Goal: Transaction & Acquisition: Book appointment/travel/reservation

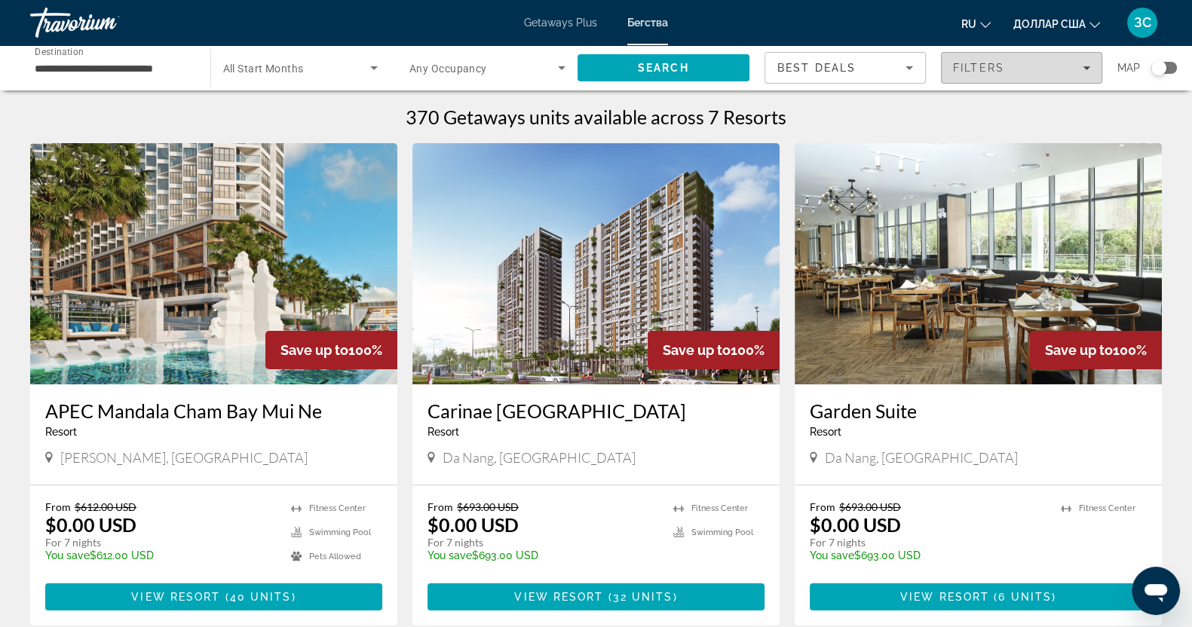
click at [1086, 63] on div "Filters" at bounding box center [1021, 68] width 137 height 12
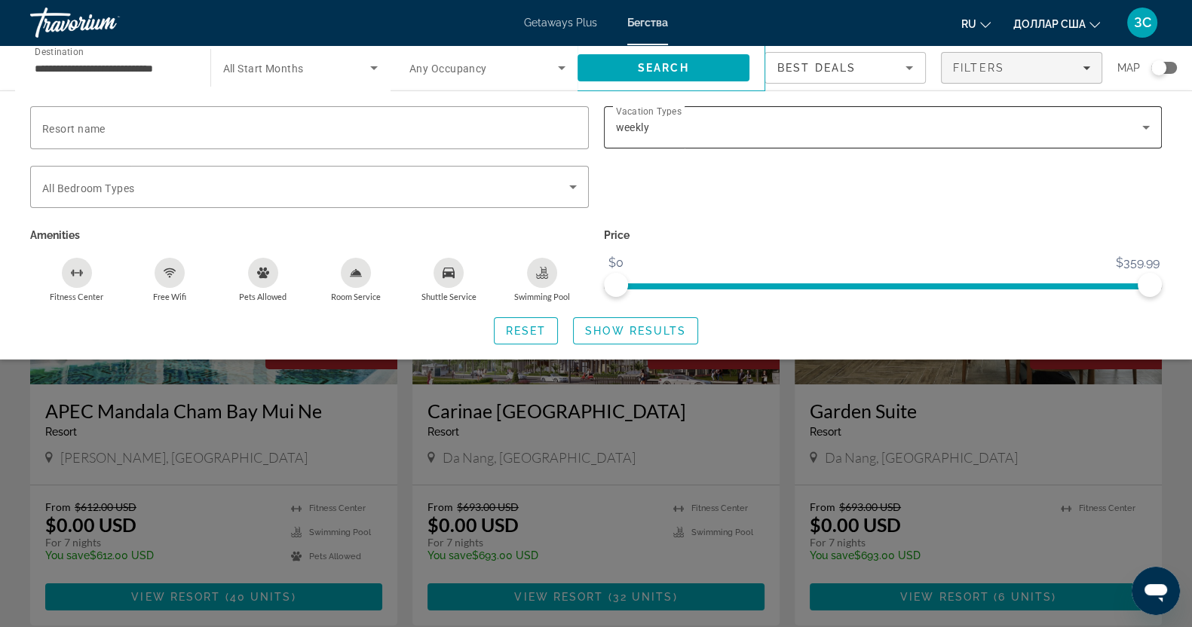
click at [1146, 130] on icon "Search widget" at bounding box center [1146, 127] width 18 height 18
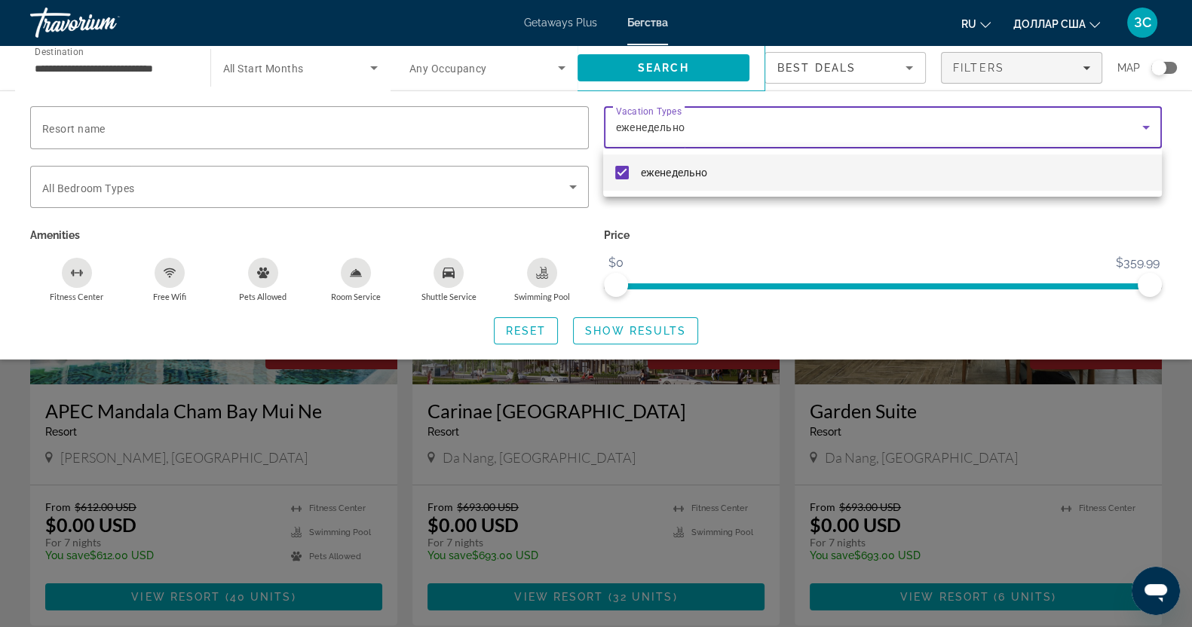
click at [635, 331] on div at bounding box center [596, 313] width 1192 height 627
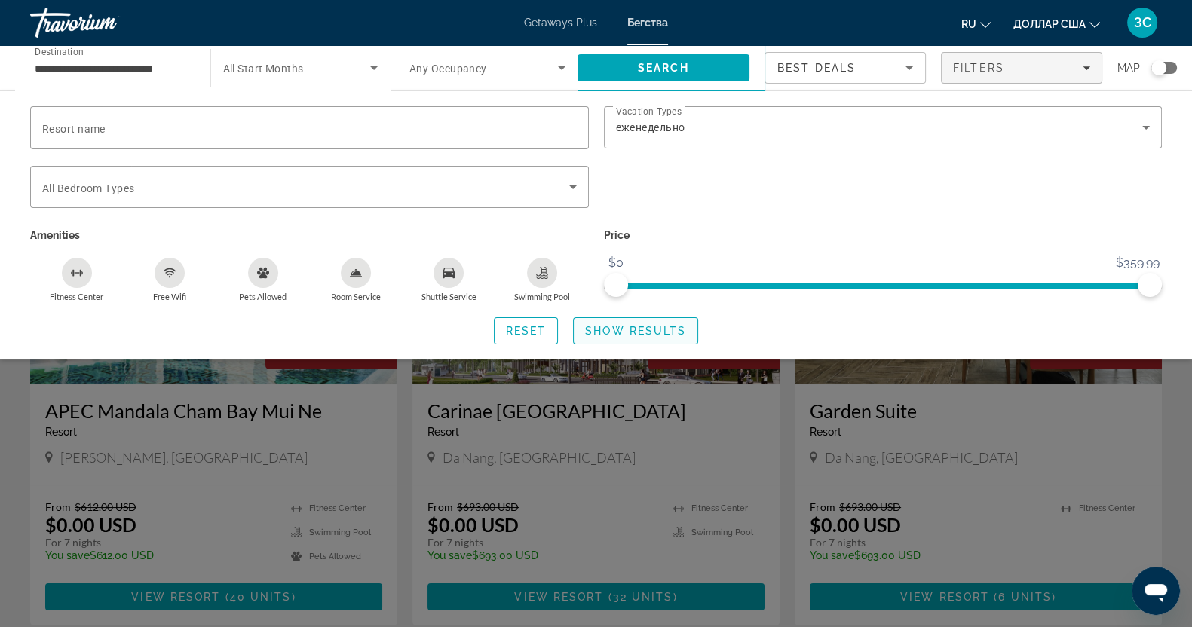
click at [632, 329] on span "Show Results" at bounding box center [635, 331] width 101 height 12
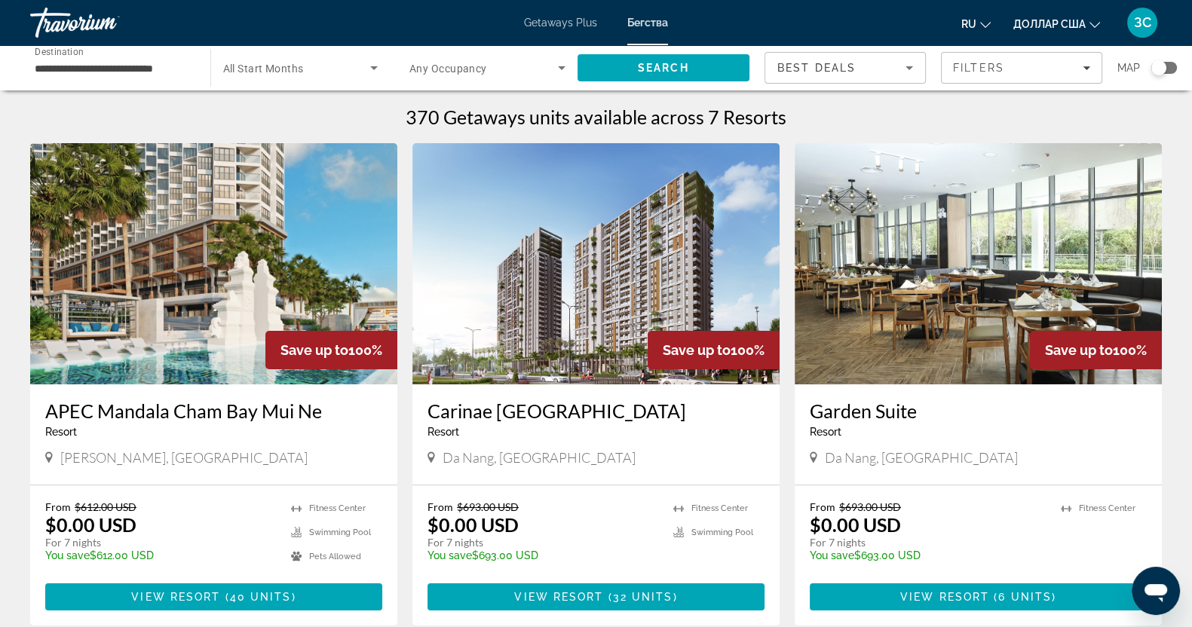
click at [648, 17] on font "Бегства" at bounding box center [647, 23] width 41 height 12
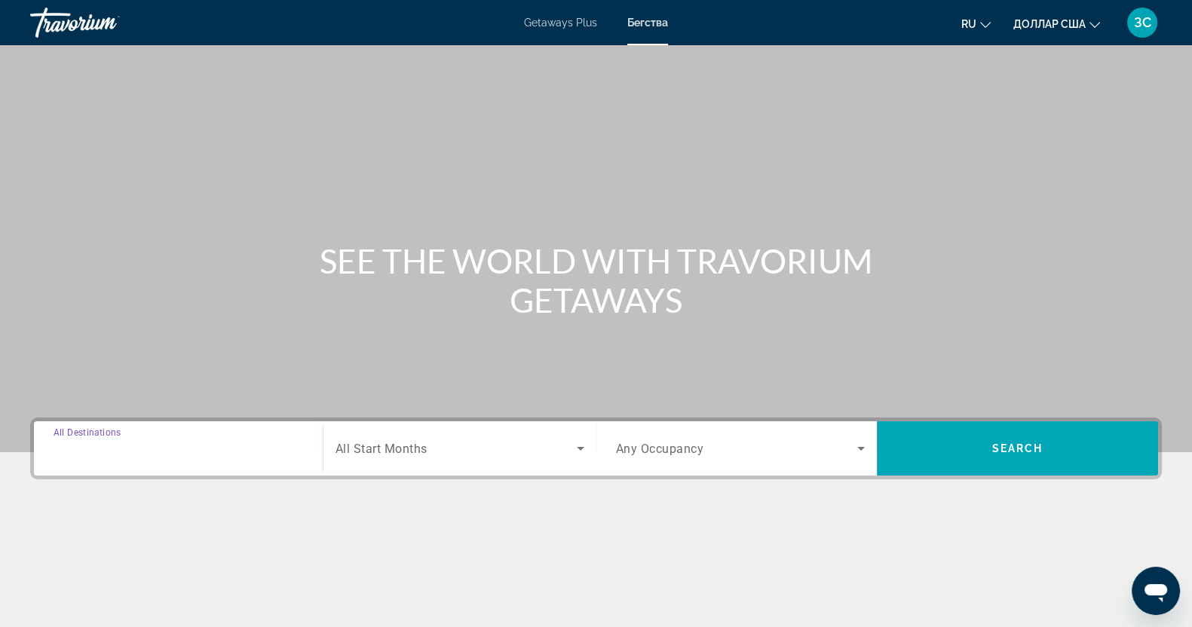
click at [173, 446] on input "Destination All Destinations" at bounding box center [178, 449] width 249 height 18
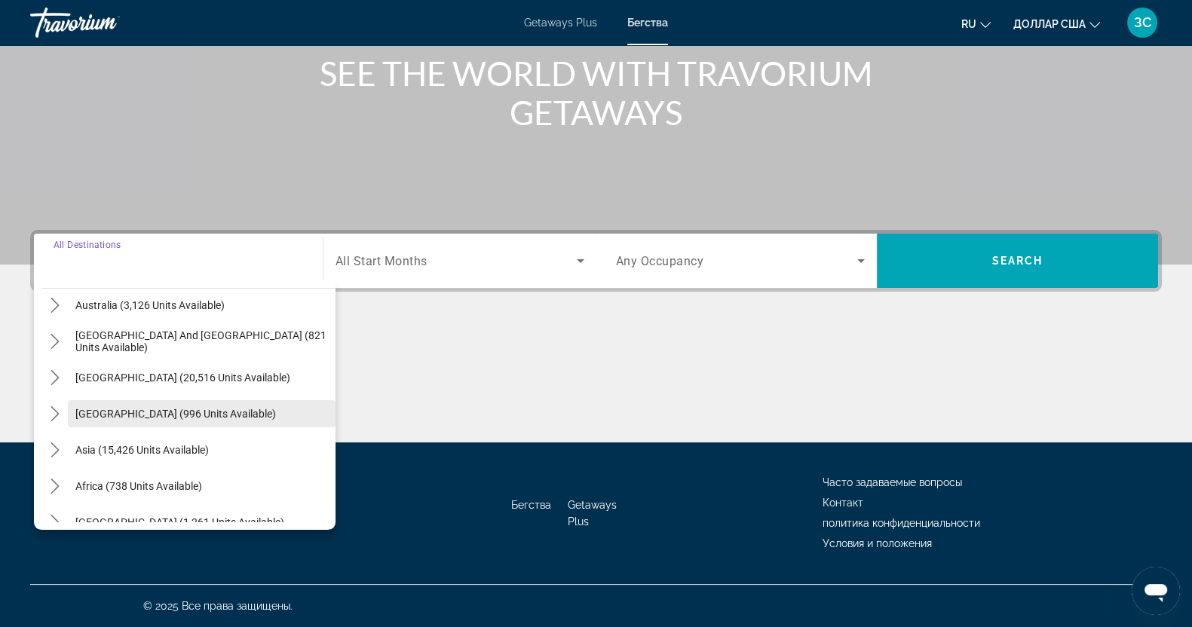
scroll to position [244, 0]
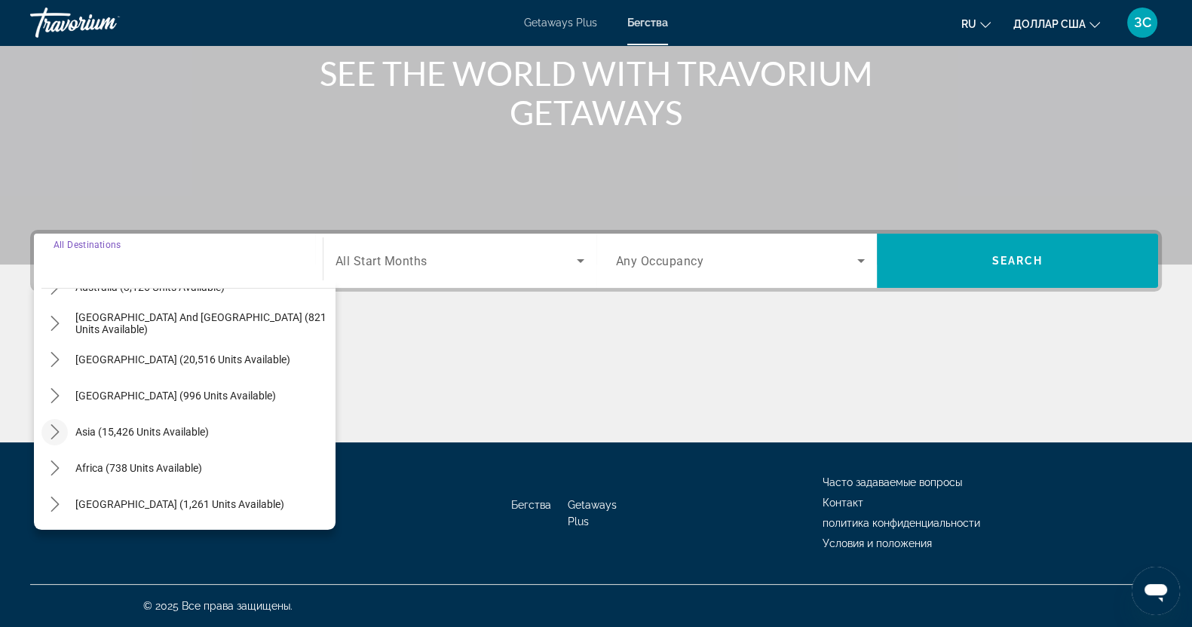
click at [52, 435] on icon "Toggle Asia (15,426 units available) submenu" at bounding box center [54, 431] width 15 height 15
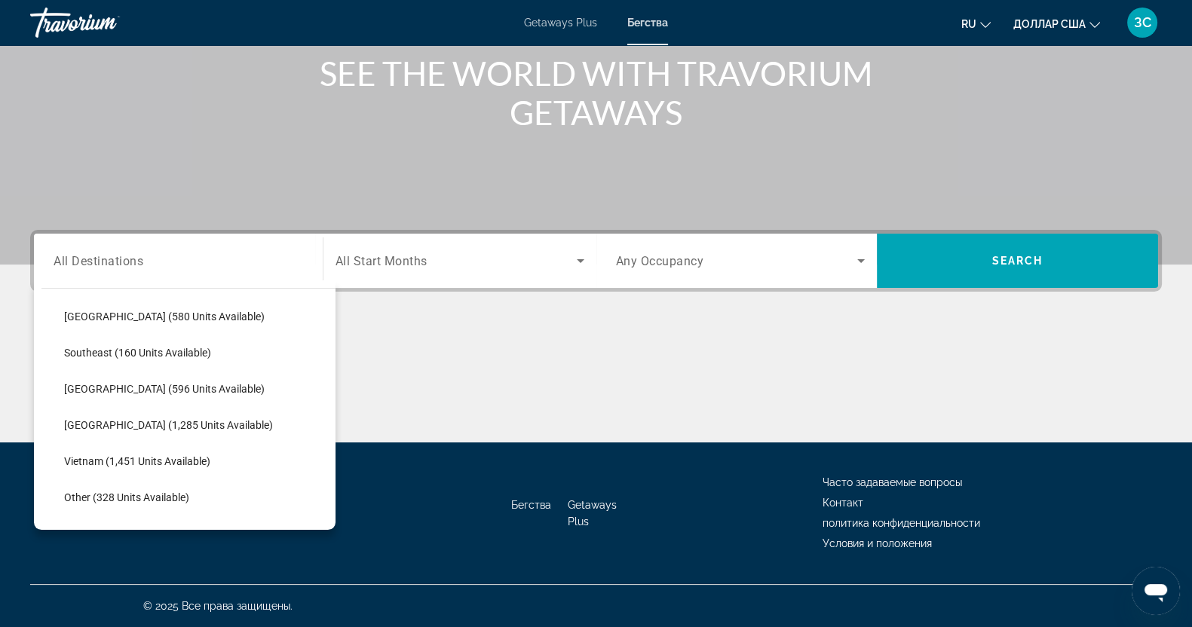
scroll to position [745, 0]
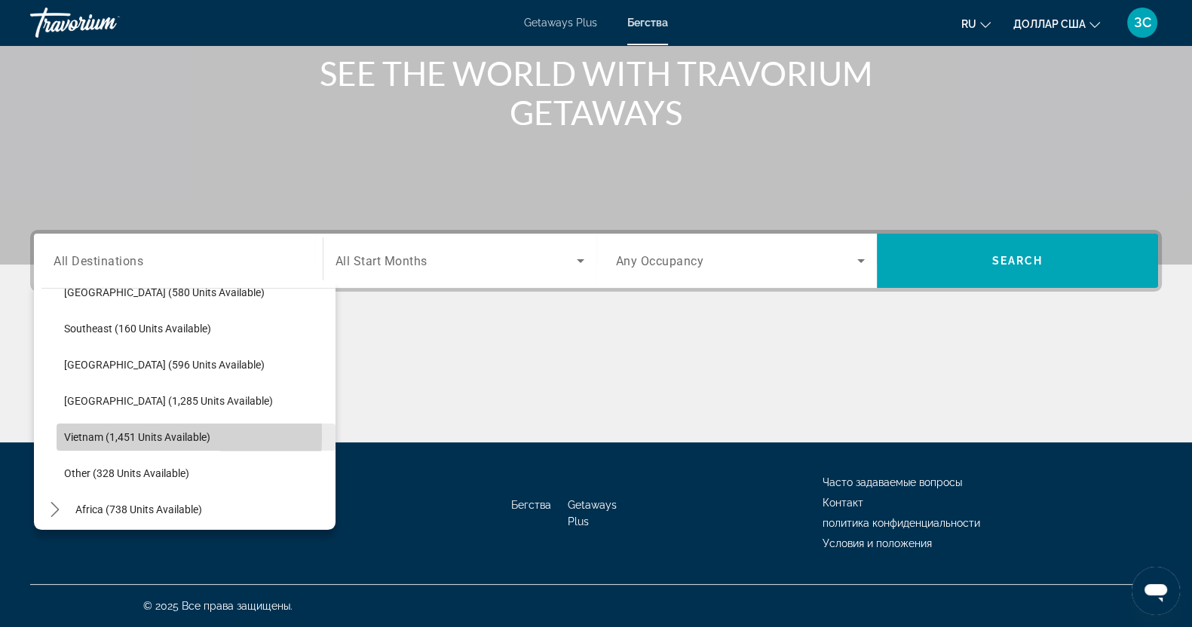
click at [79, 433] on span "Vietnam (1,451 units available)" at bounding box center [137, 437] width 146 height 12
type input "**********"
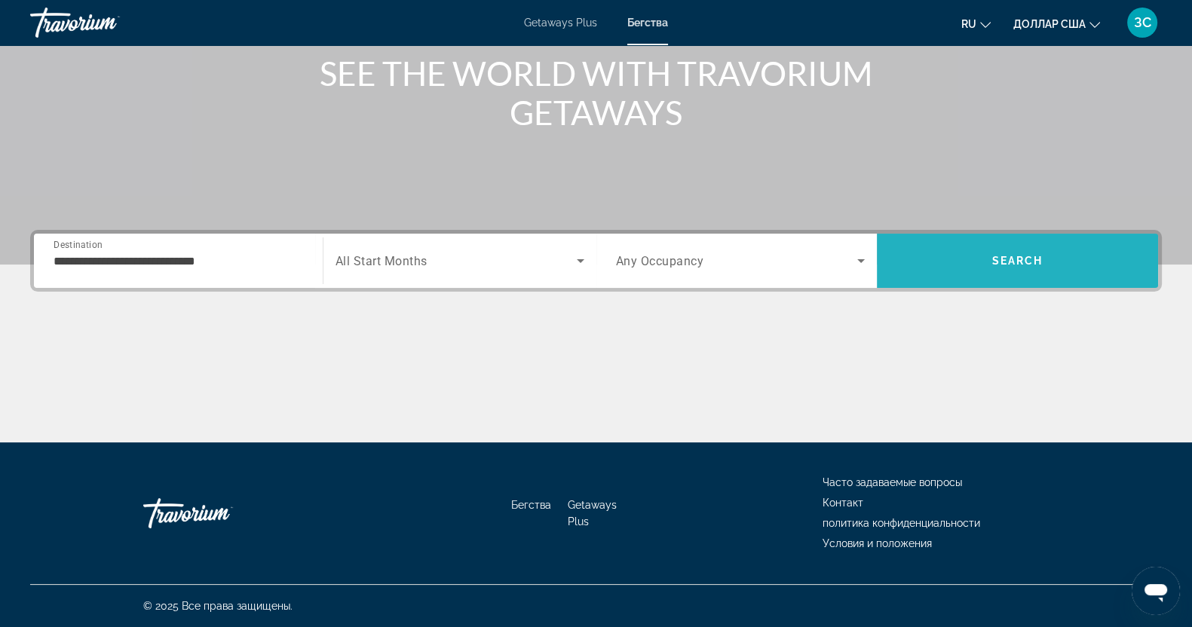
click at [981, 275] on span "Search" at bounding box center [1017, 261] width 281 height 36
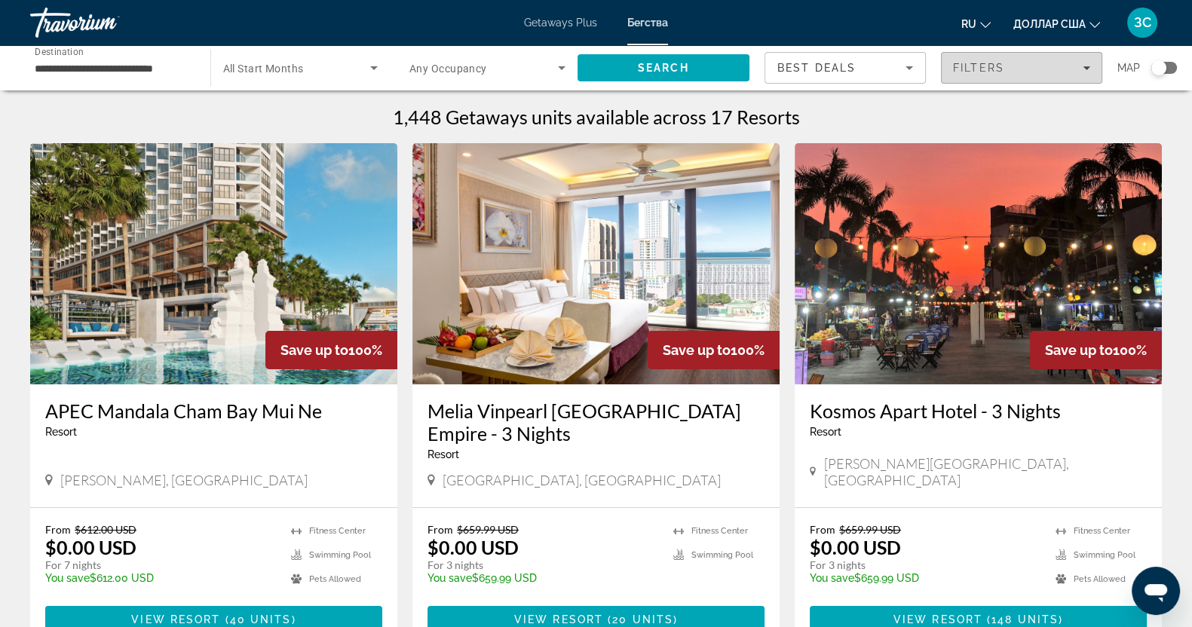
click at [1088, 64] on icon "Filters" at bounding box center [1086, 68] width 8 height 8
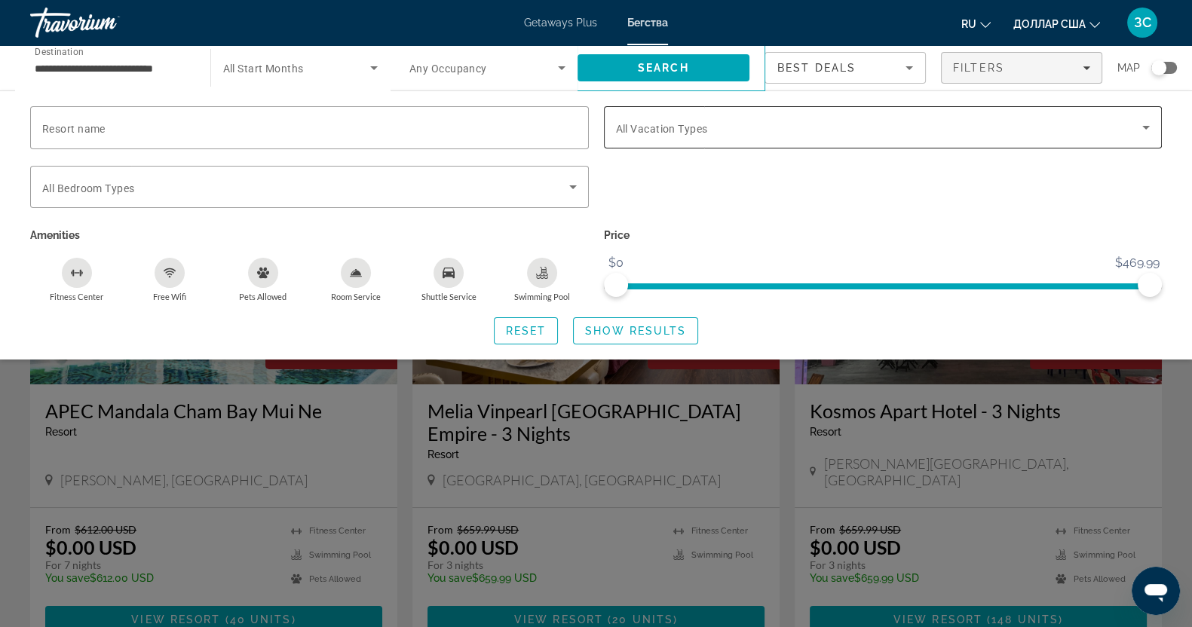
click at [1146, 126] on icon "Search widget" at bounding box center [1146, 128] width 8 height 4
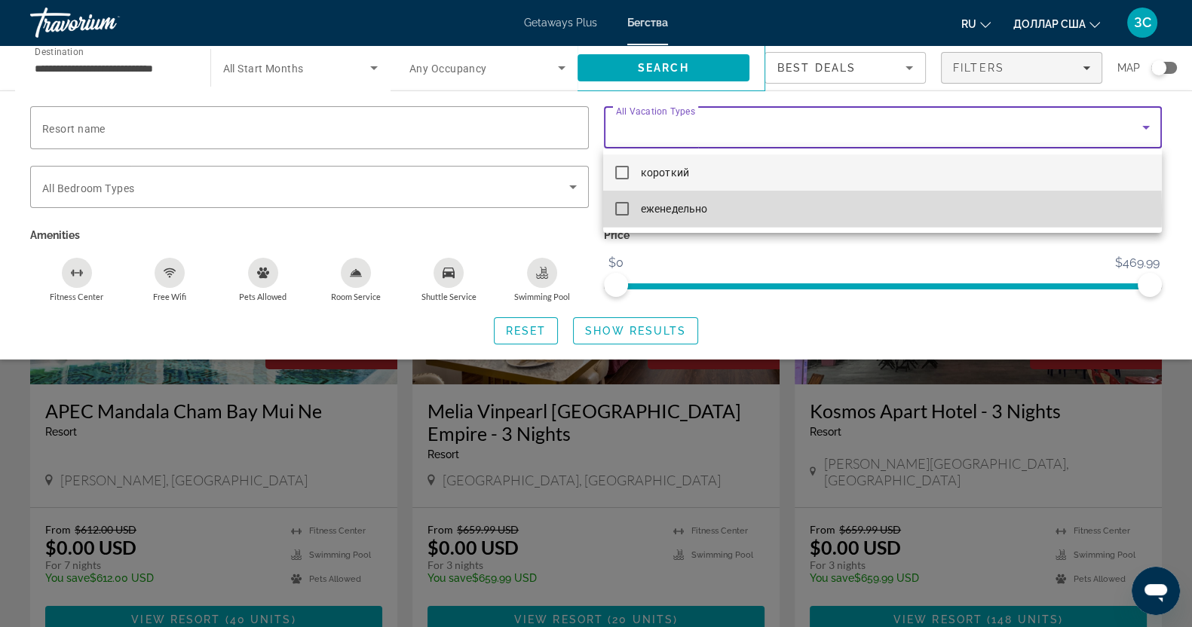
click at [625, 209] on mat-pseudo-checkbox at bounding box center [622, 209] width 14 height 14
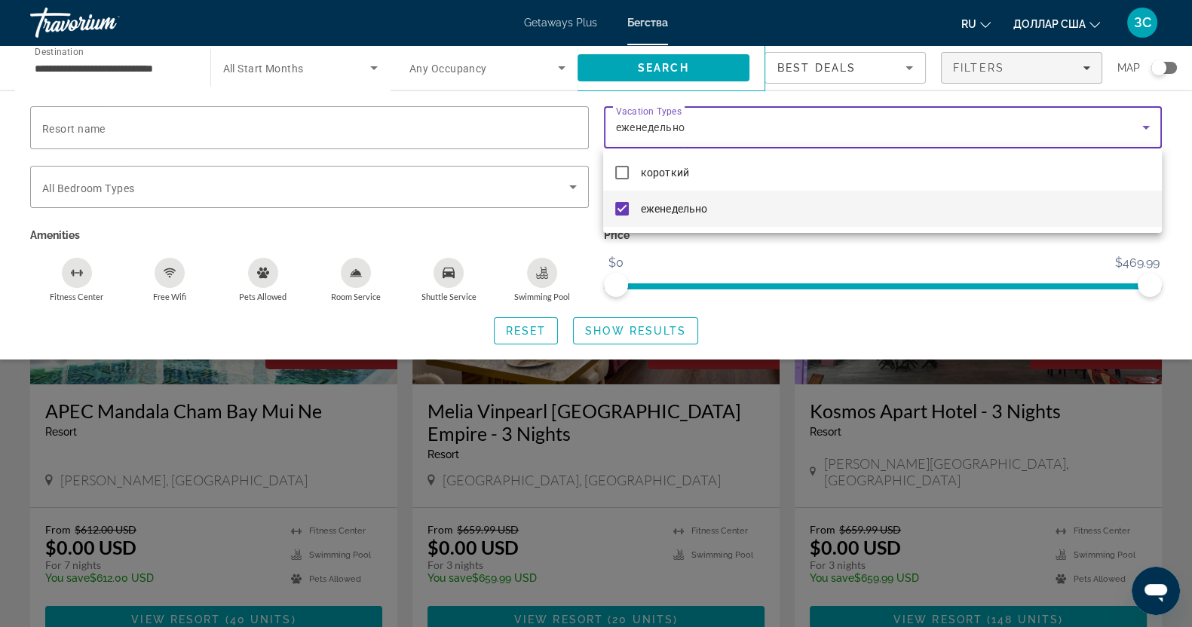
click at [633, 332] on div at bounding box center [596, 313] width 1192 height 627
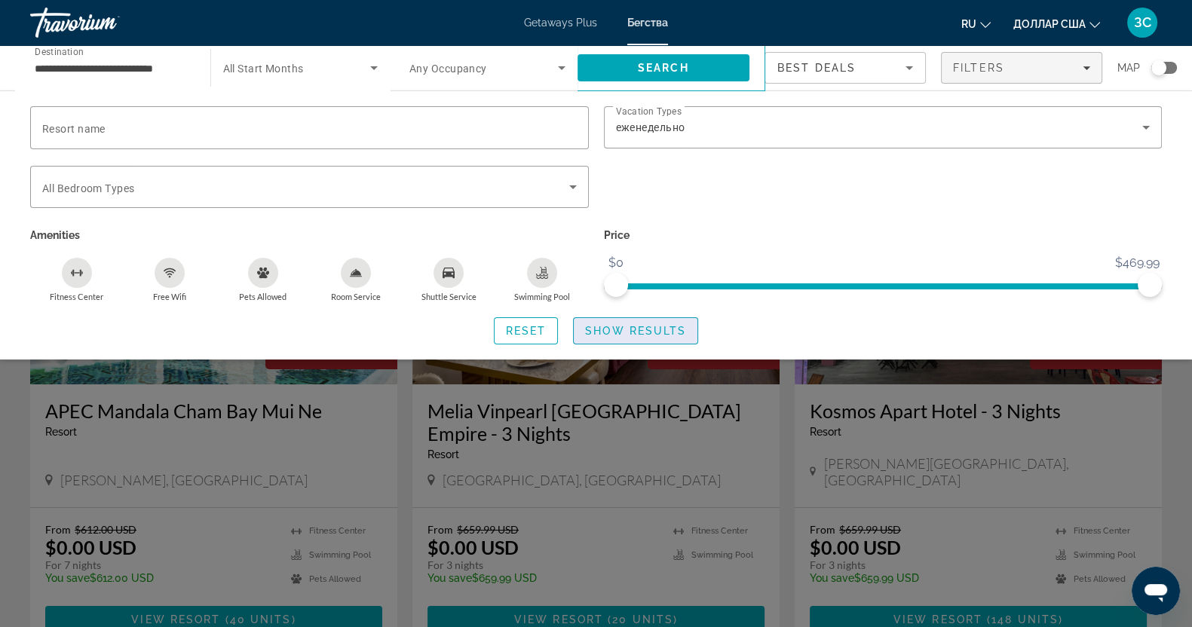
click at [635, 325] on span "Show Results" at bounding box center [635, 331] width 101 height 12
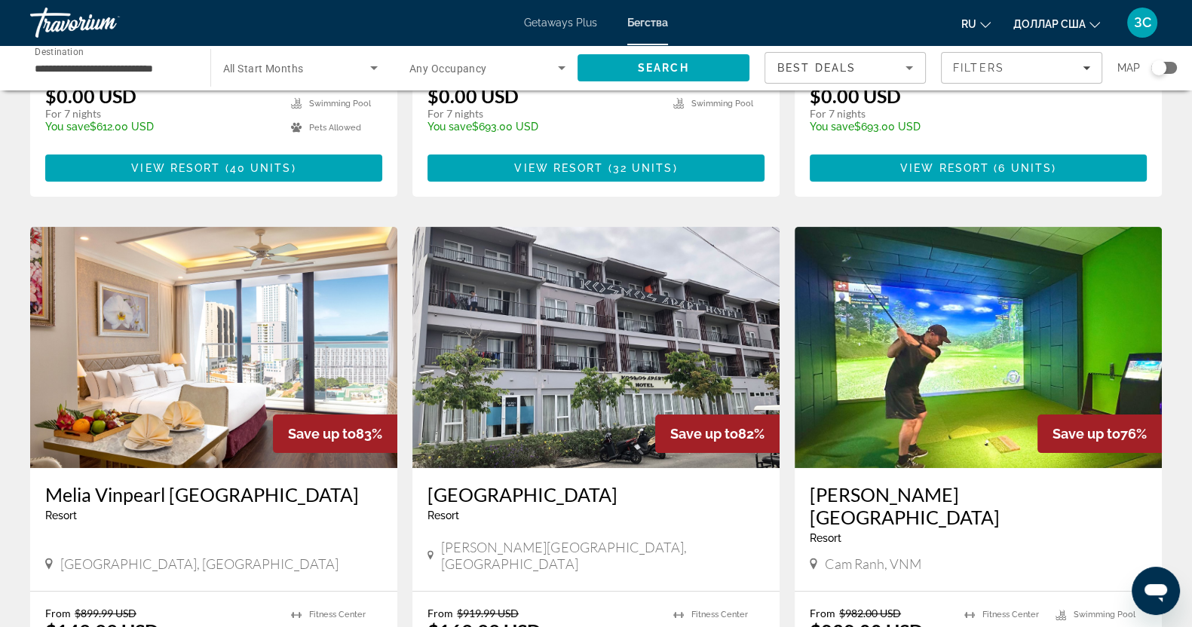
scroll to position [471, 0]
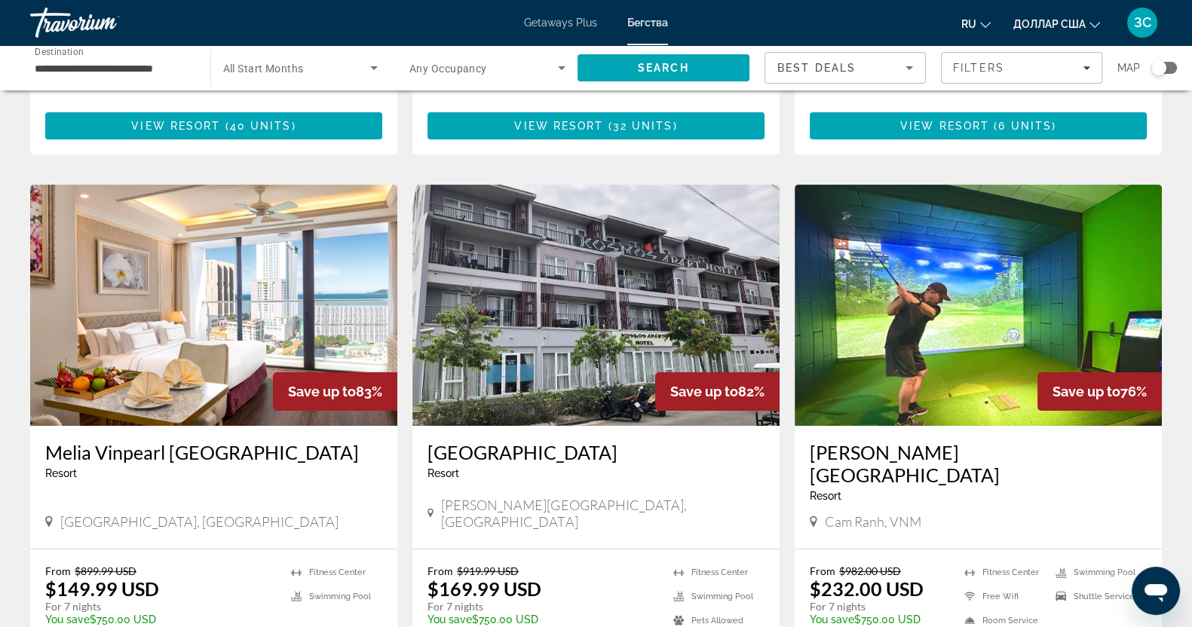
click at [993, 289] on img "Основное содержание" at bounding box center [977, 305] width 367 height 241
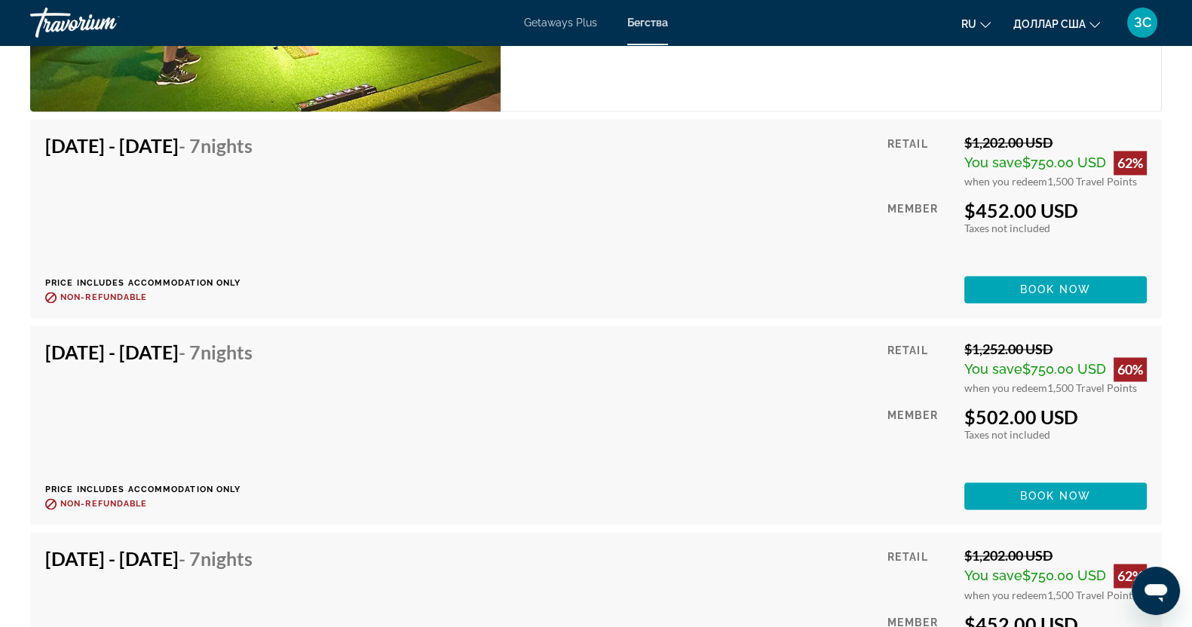
scroll to position [10069, 0]
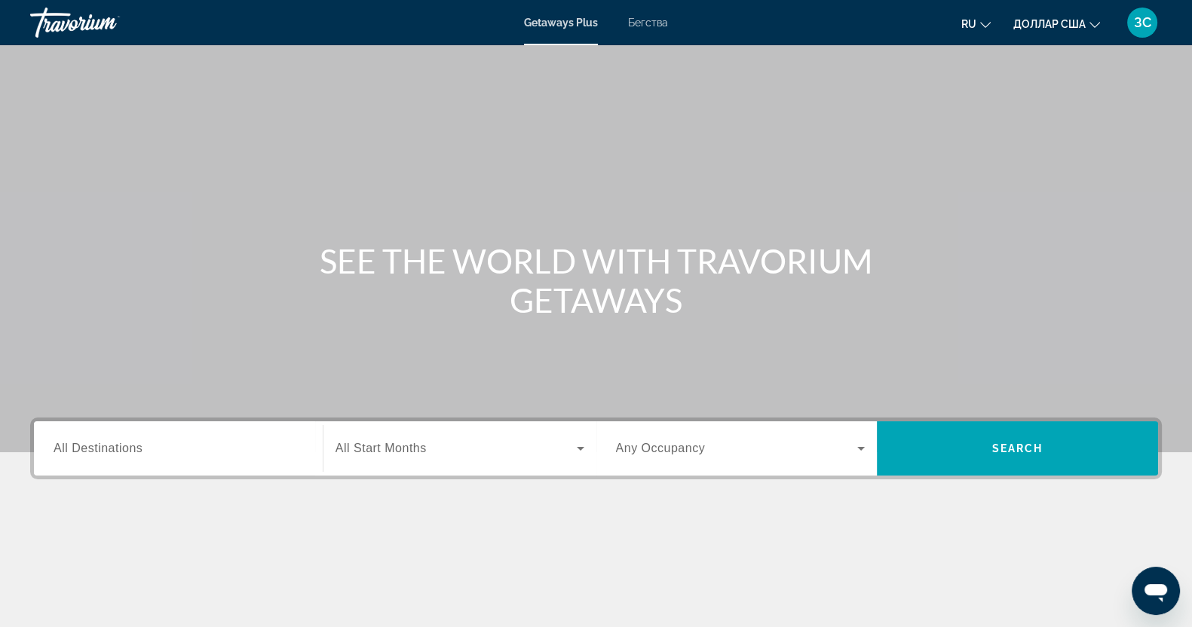
click at [655, 28] on span "Бегства" at bounding box center [648, 23] width 40 height 12
click at [63, 447] on span "All Destinations" at bounding box center [98, 448] width 89 height 13
click at [63, 447] on input "Destination All Destinations" at bounding box center [178, 449] width 249 height 18
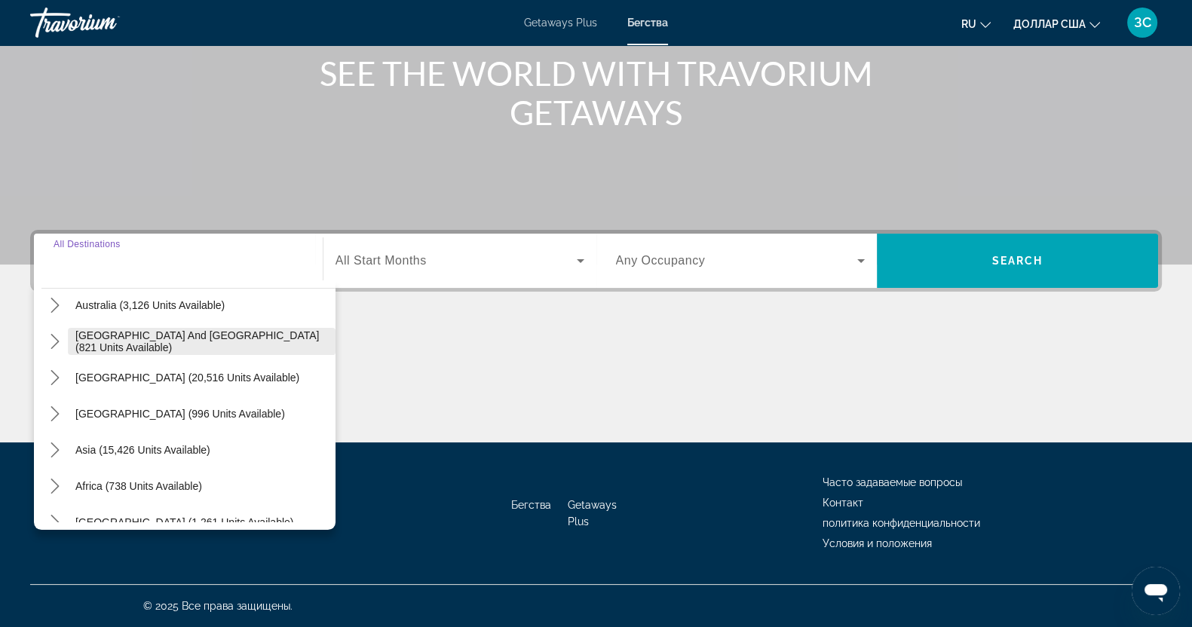
scroll to position [244, 0]
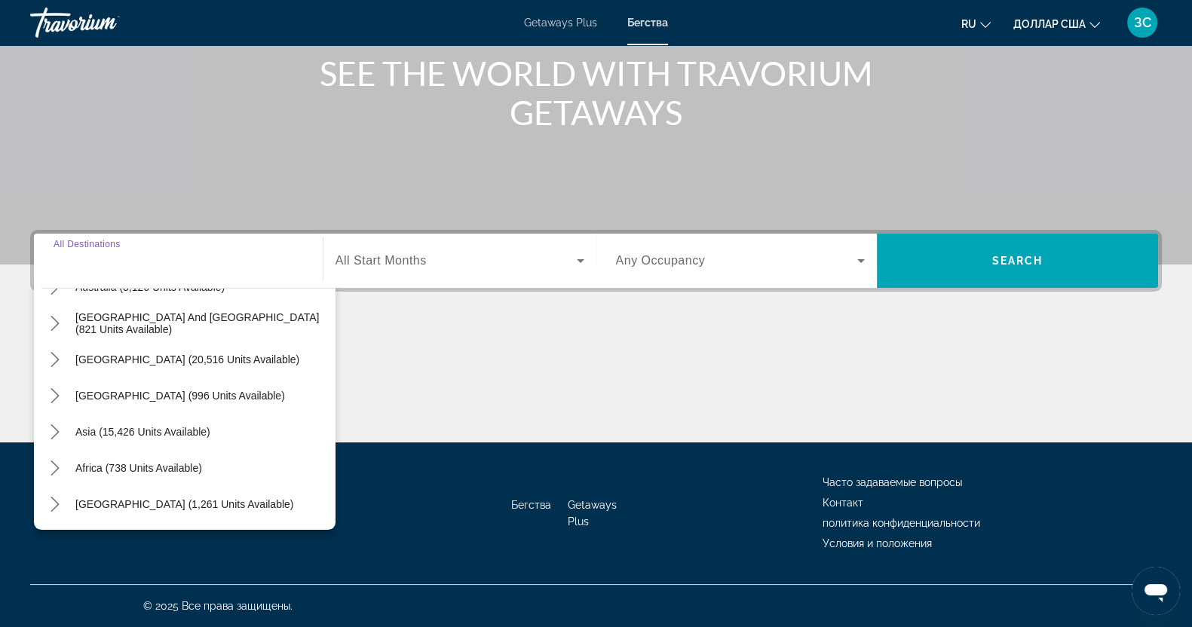
click at [156, 118] on div "SEE THE WORLD WITH TRAVORIUM GETAWAYS" at bounding box center [596, 93] width 1192 height 78
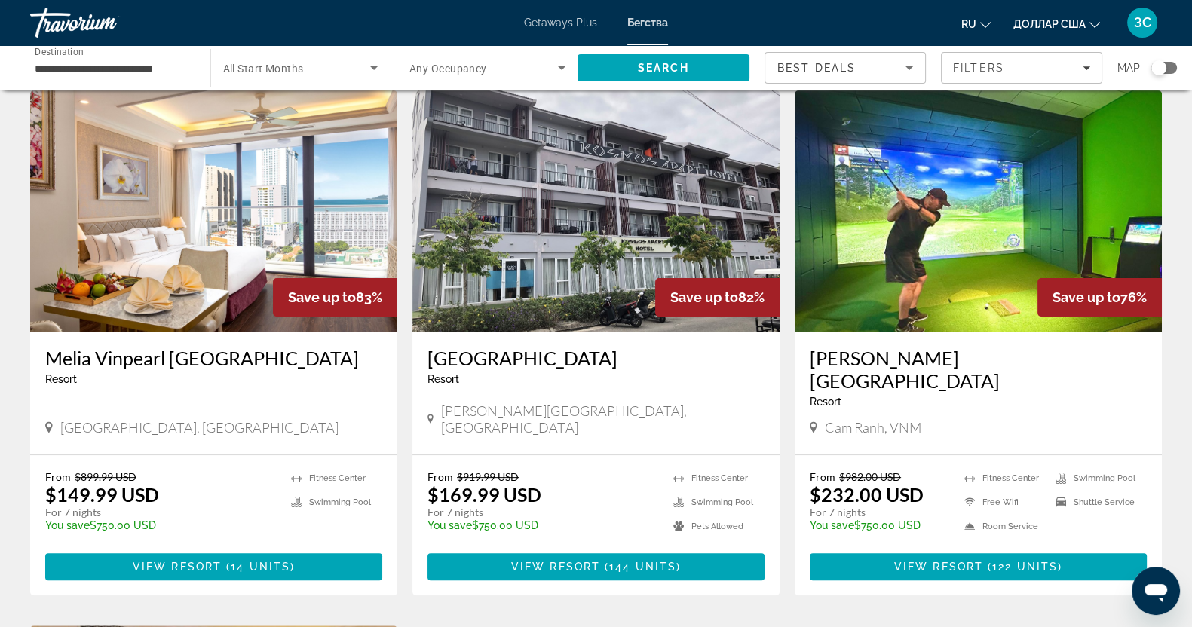
click at [963, 237] on img "Основное содержание" at bounding box center [977, 210] width 367 height 241
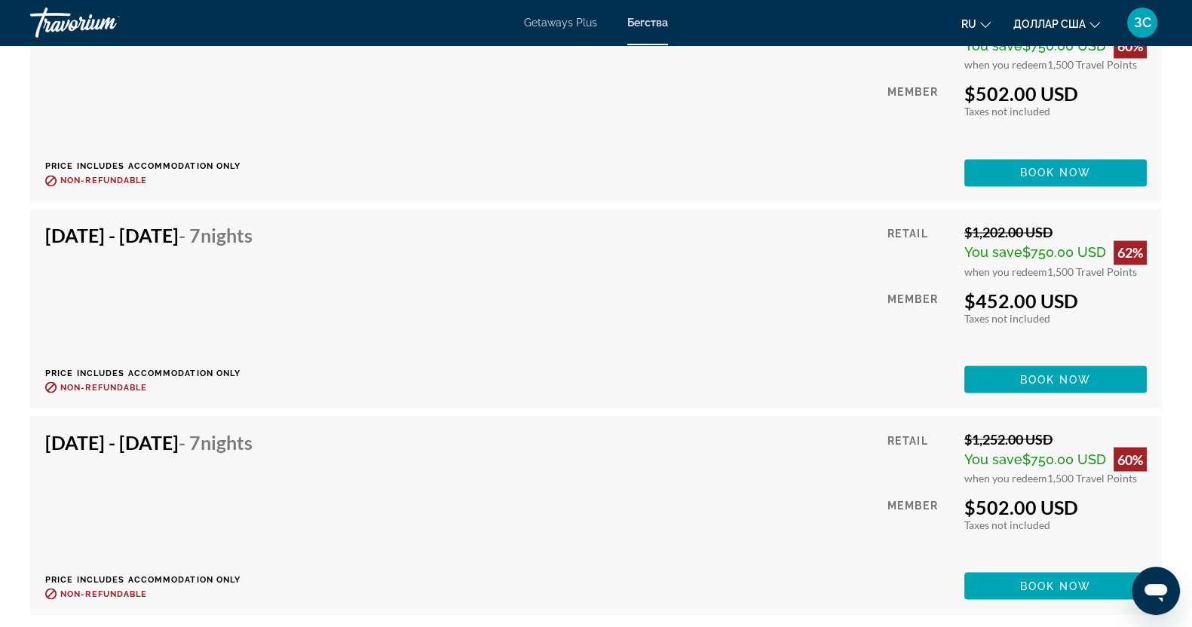
scroll to position [10446, 0]
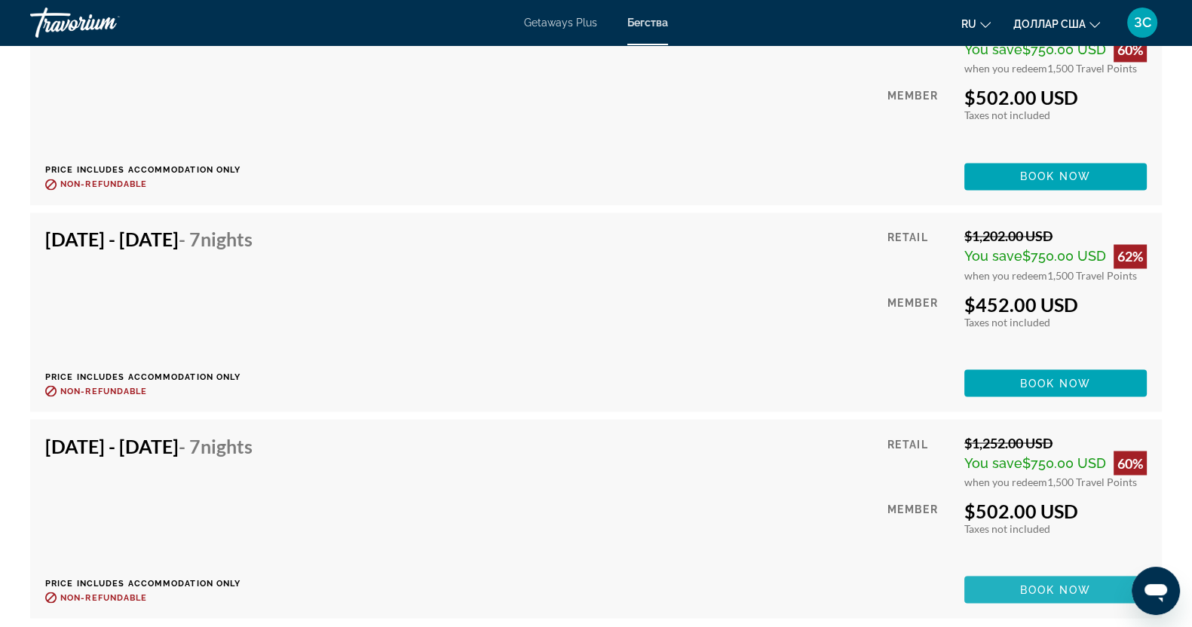
click at [1046, 583] on span "Book now" at bounding box center [1056, 589] width 72 height 12
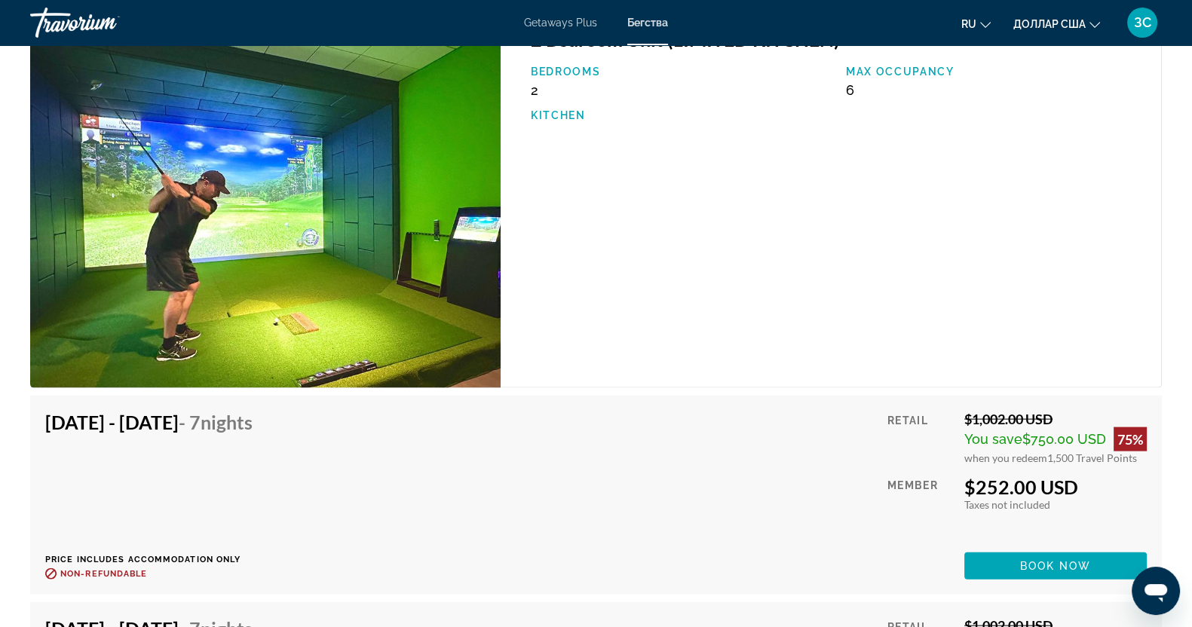
scroll to position [11117, 0]
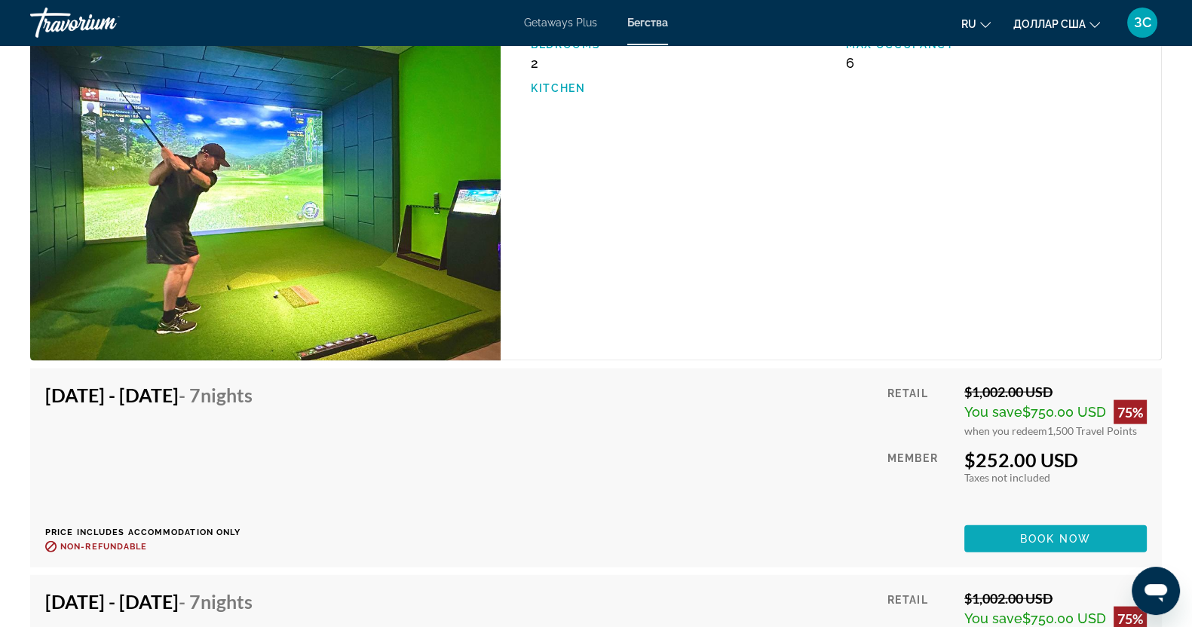
click at [1051, 533] on span "Book now" at bounding box center [1056, 539] width 72 height 12
